Goal: Check status: Check status

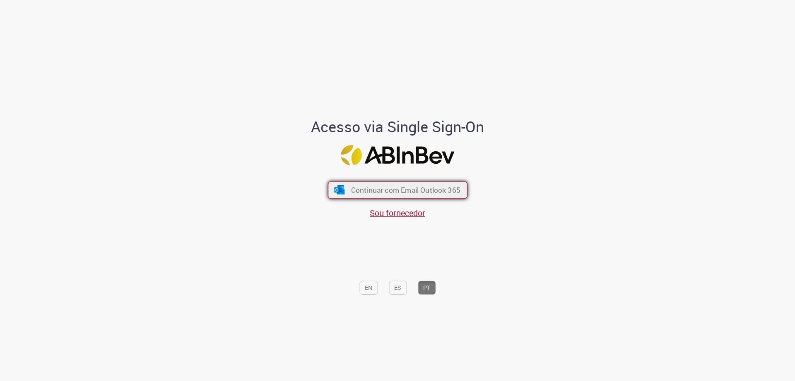
click at [344, 185] on button "Continuar com Email Outlook 365" at bounding box center [398, 189] width 140 height 17
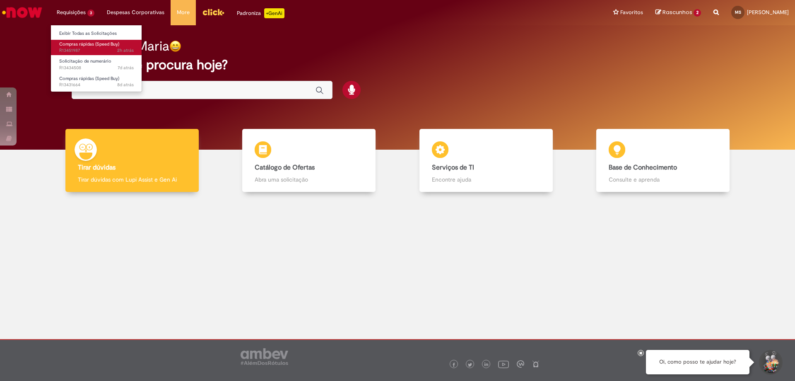
click at [82, 45] on span "Compras rápidas (Speed Buy)" at bounding box center [89, 44] width 60 height 6
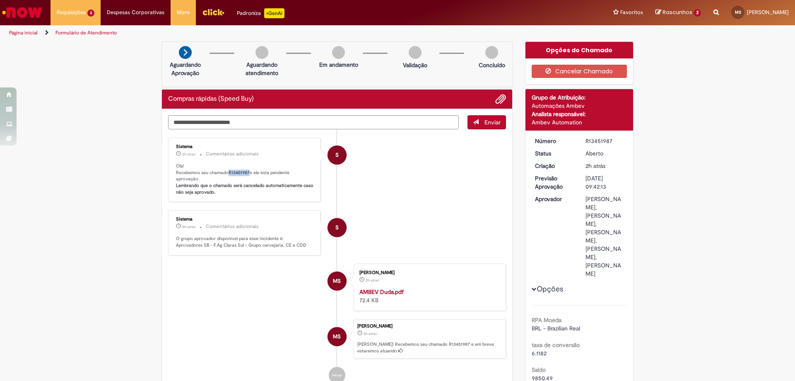
drag, startPoint x: 225, startPoint y: 172, endPoint x: 247, endPoint y: 169, distance: 22.1
click at [247, 169] on p "Olá! Recebemos seu chamado R13451987 e ele esta pendente aprovação. Lembrando q…" at bounding box center [245, 179] width 138 height 33
copy p "R13451987"
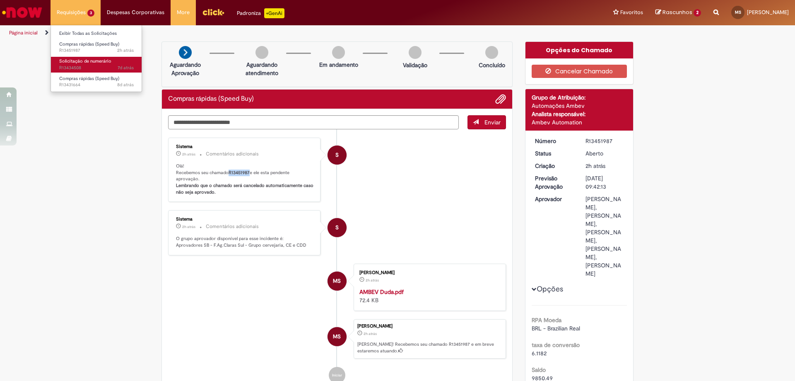
click at [77, 63] on span "Solicitação de numerário" at bounding box center [85, 61] width 52 height 6
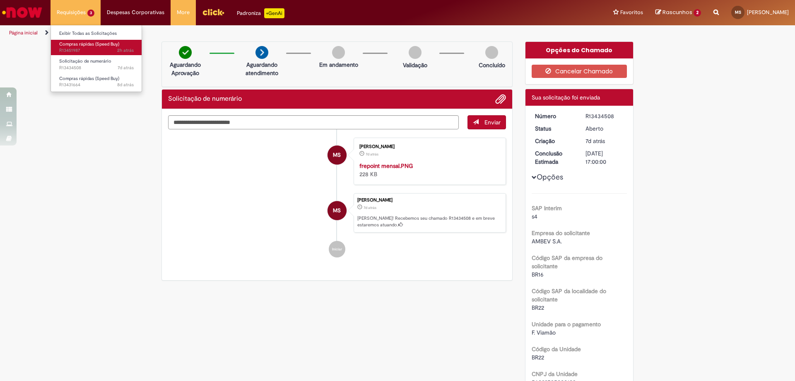
click at [80, 51] on span "2h atrás 2 horas atrás R13451987" at bounding box center [96, 50] width 75 height 7
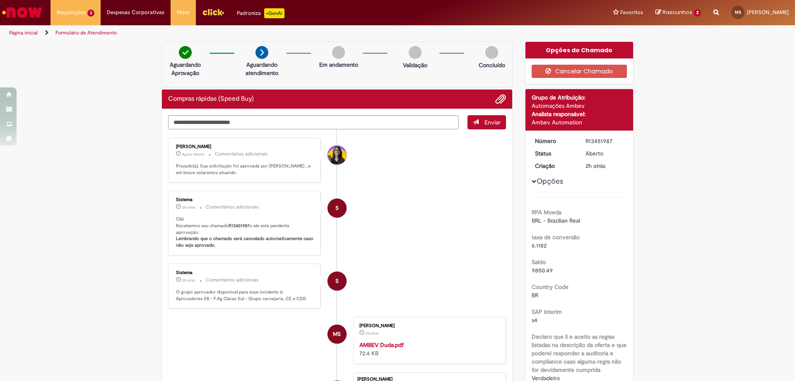
click at [380, 211] on li "S Sistema 2h atrás 2 horas atrás Comentários adicionais Olá! Recebemos seu cham…" at bounding box center [337, 223] width 338 height 65
click at [82, 33] on link "Exibir Todas as Solicitações" at bounding box center [96, 33] width 91 height 9
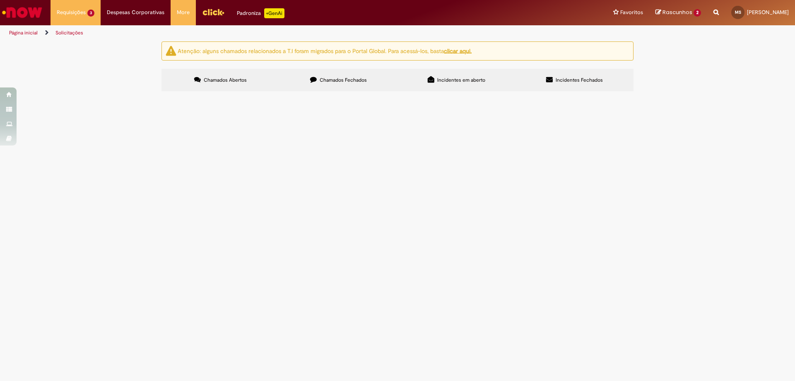
click at [326, 79] on span "Chamados Fechados" at bounding box center [343, 80] width 47 height 7
click at [0, 0] on link "2" at bounding box center [0, 0] width 0 height 0
click at [0, 0] on input "Pesquisar" at bounding box center [0, 0] width 0 height 0
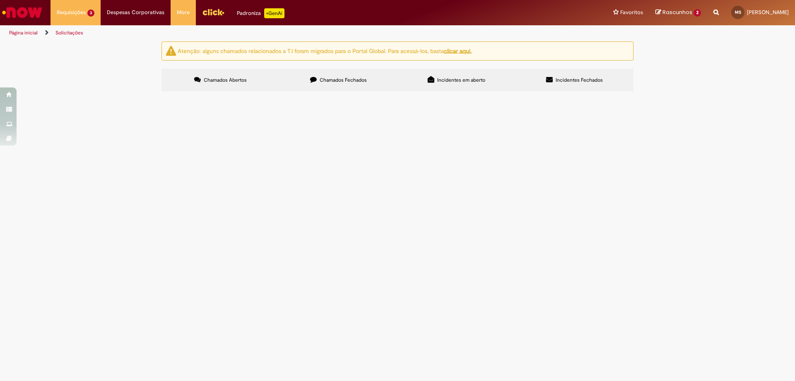
scroll to position [0, 0]
type input "***"
click at [284, 199] on main "Solicitações Atenção: alguns chamados relacionados a T.I foram migrados para o …" at bounding box center [397, 211] width 795 height 340
click at [0, 0] on div "Carregamento de dados..." at bounding box center [0, 0] width 0 height 0
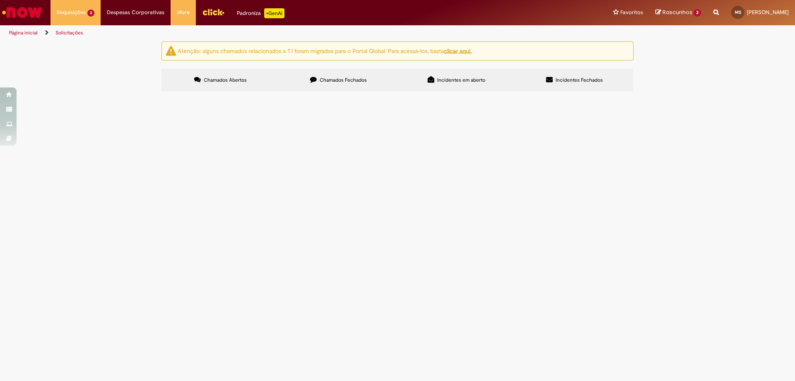
click at [226, 73] on label "Chamados Abertos" at bounding box center [221, 80] width 118 height 22
click at [0, 0] on input "Pesquisar" at bounding box center [0, 0] width 0 height 0
click at [363, 77] on span "Chamados Fechados" at bounding box center [343, 80] width 47 height 7
click at [0, 0] on div "Linhas 21 − 40 de 57" at bounding box center [0, 0] width 0 height 0
click at [0, 0] on div "Carregamento de dados..." at bounding box center [0, 0] width 0 height 0
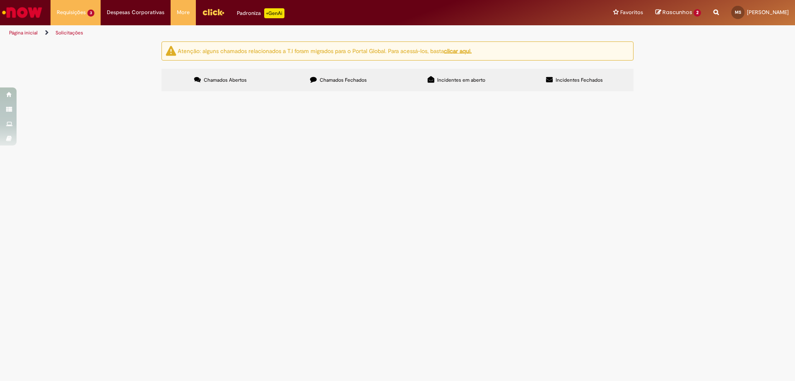
click at [0, 0] on div "Carregamento de dados..." at bounding box center [0, 0] width 0 height 0
drag, startPoint x: 239, startPoint y: 138, endPoint x: 216, endPoint y: 144, distance: 23.6
click at [0, 0] on div "Carregamento de dados..." at bounding box center [0, 0] width 0 height 0
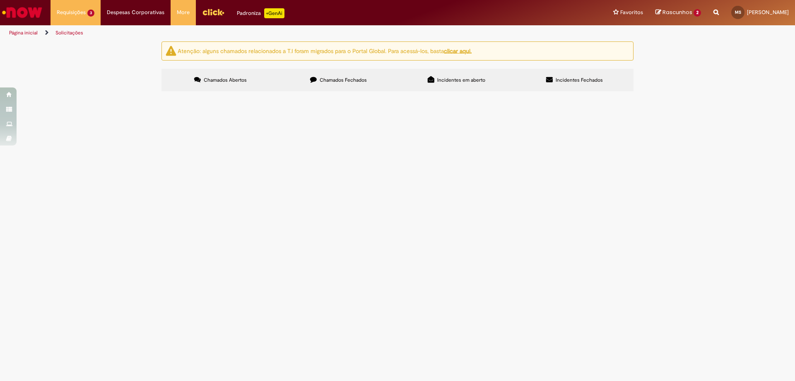
click at [0, 0] on div "Linhas 21 − 40 de 57" at bounding box center [0, 0] width 0 height 0
click at [0, 0] on link "3" at bounding box center [0, 0] width 0 height 0
click at [0, 0] on icon at bounding box center [0, 0] width 0 height 0
click at [0, 0] on input "Pesquisar" at bounding box center [0, 0] width 0 height 0
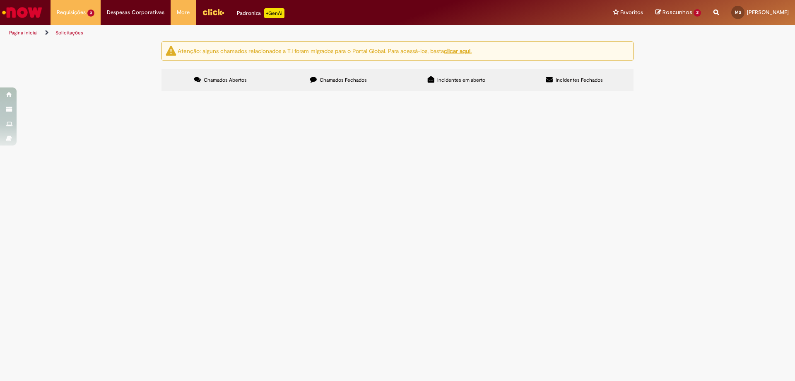
click at [700, 94] on div "Atenção: alguns chamados relacionados a T.I foram migrados para o Portal Global…" at bounding box center [397, 67] width 795 height 52
click at [0, 0] on button at bounding box center [0, 0] width 0 height 0
click at [0, 0] on input "***" at bounding box center [0, 0] width 0 height 0
type input "*"
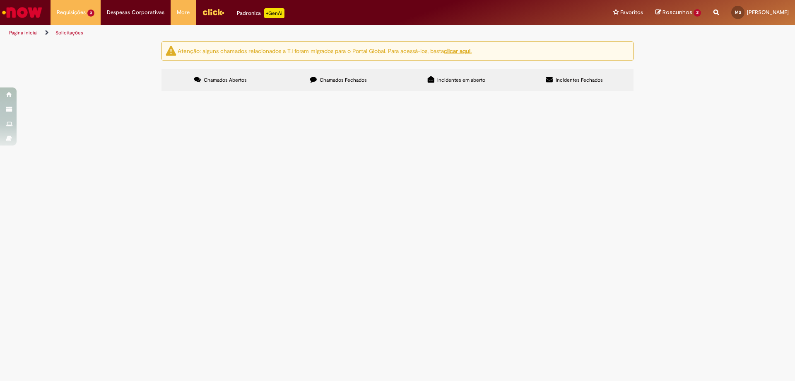
click at [220, 79] on span "Chamados Abertos" at bounding box center [225, 80] width 43 height 7
click at [361, 75] on label "Chamados Fechados" at bounding box center [339, 80] width 118 height 22
click at [0, 0] on div "Não há registros em Item solicitado usando este filtro" at bounding box center [0, 0] width 0 height 0
click at [375, 77] on label "Chamados Fechados" at bounding box center [339, 80] width 118 height 22
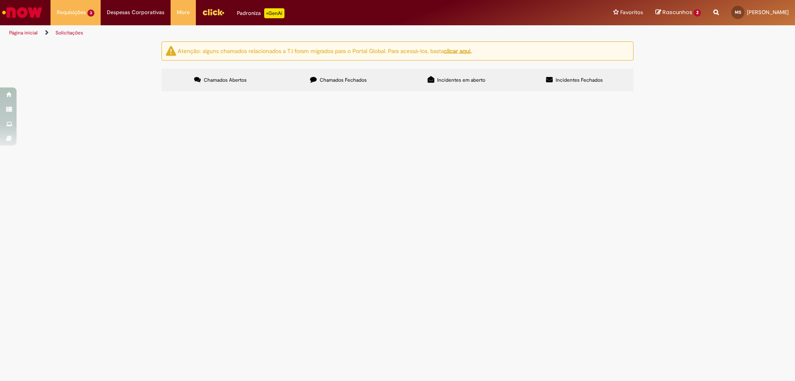
click at [0, 0] on link "2" at bounding box center [0, 0] width 0 height 0
click at [462, 82] on span "Incidentes em aberto" at bounding box center [461, 80] width 48 height 7
click at [585, 89] on label "Incidentes Fechados" at bounding box center [575, 80] width 118 height 22
click at [212, 73] on label "Chamados Abertos" at bounding box center [221, 80] width 118 height 22
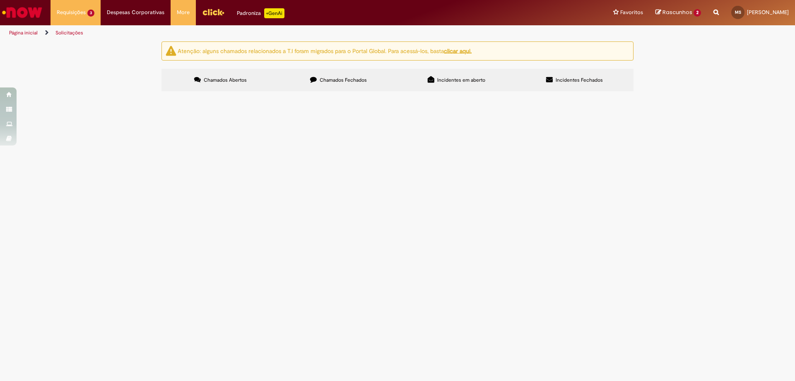
click at [318, 84] on label "Chamados Fechados" at bounding box center [339, 80] width 118 height 22
click at [0, 0] on link "1" at bounding box center [0, 0] width 0 height 0
click at [0, 0] on span "Gestão de Afastados INSS" at bounding box center [0, 0] width 0 height 0
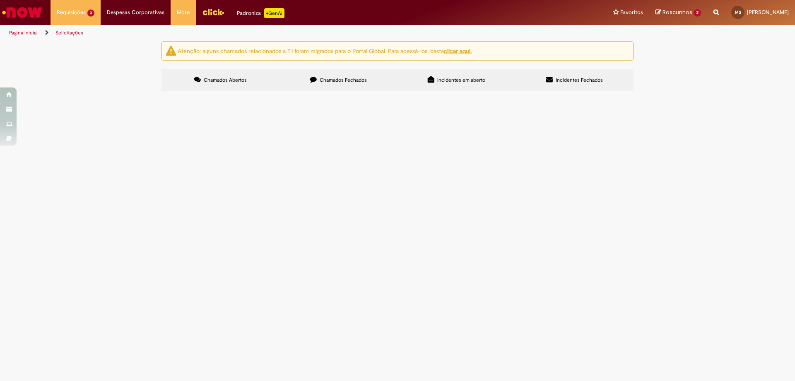
scroll to position [129, 0]
click at [0, 0] on span "Gestão de Afastados INSS" at bounding box center [0, 0] width 0 height 0
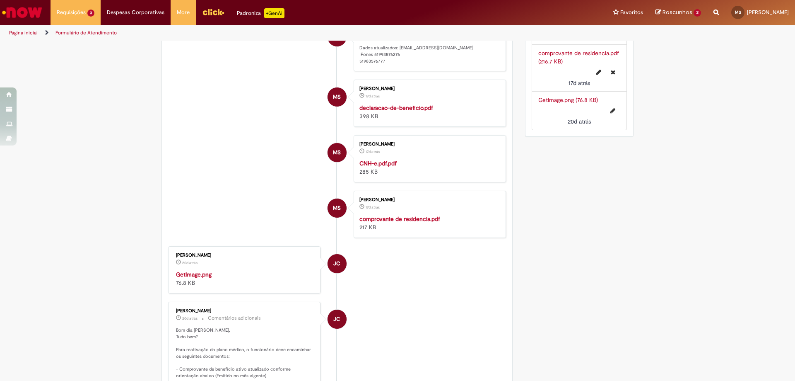
scroll to position [669, 0]
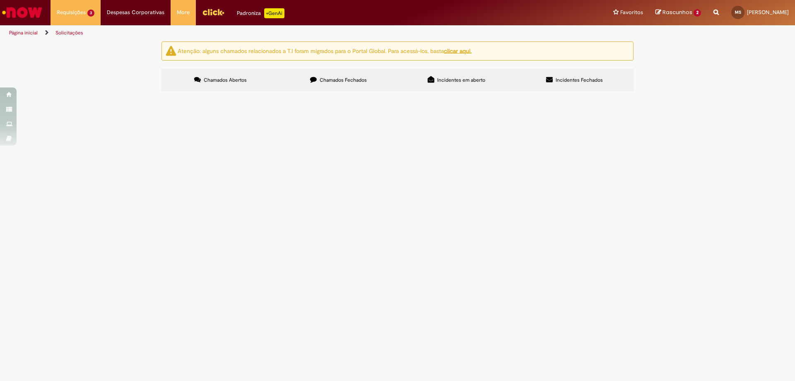
click at [349, 78] on span "Chamados Fechados" at bounding box center [343, 80] width 47 height 7
click at [0, 0] on span "Gestão de Afastados INSS" at bounding box center [0, 0] width 0 height 0
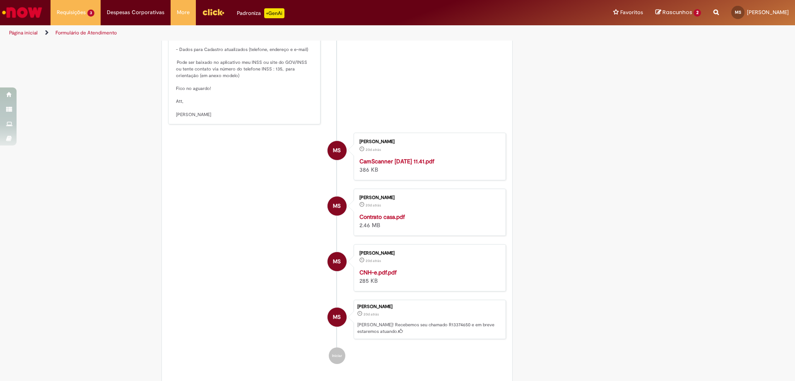
scroll to position [777, 0]
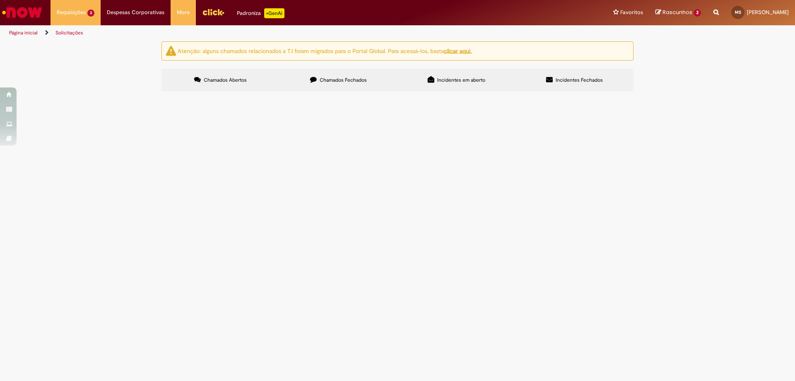
click at [335, 80] on span "Chamados Fechados" at bounding box center [343, 80] width 47 height 7
click at [0, 0] on link "2" at bounding box center [0, 0] width 0 height 0
click at [0, 0] on th "Encerrado" at bounding box center [0, 0] width 0 height 0
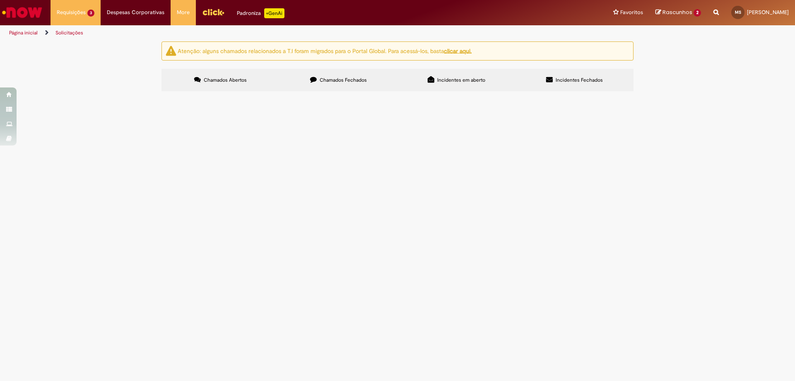
click at [0, 0] on th "Encerrado" at bounding box center [0, 0] width 0 height 0
click at [0, 0] on link "1" at bounding box center [0, 0] width 0 height 0
click at [0, 0] on span "Gestão de Afastados INSS" at bounding box center [0, 0] width 0 height 0
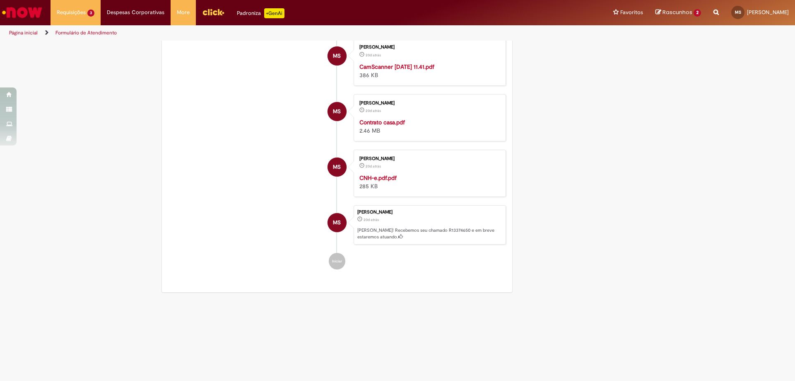
scroll to position [1150, 0]
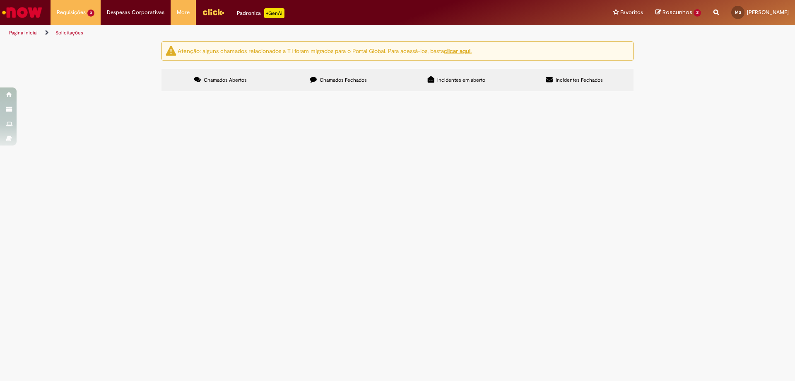
click at [345, 82] on span "Chamados Fechados" at bounding box center [343, 80] width 47 height 7
click at [0, 0] on span "Gestão de Afastados INSS" at bounding box center [0, 0] width 0 height 0
